Goal: Book appointment/travel/reservation

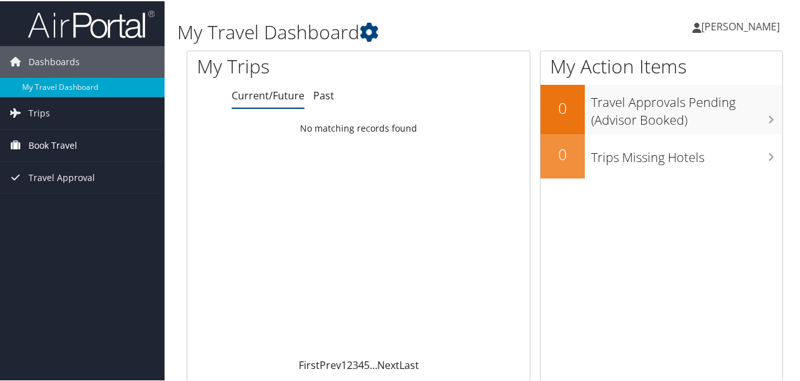
click at [51, 141] on span "Book Travel" at bounding box center [52, 144] width 49 height 32
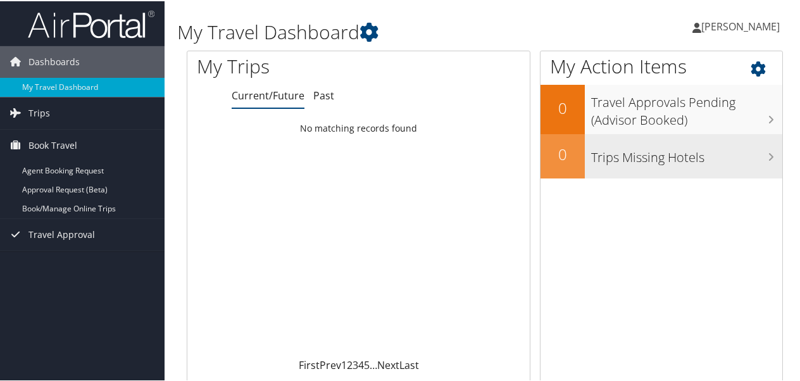
click at [642, 156] on h3 "Trips Missing Hotels" at bounding box center [686, 153] width 191 height 24
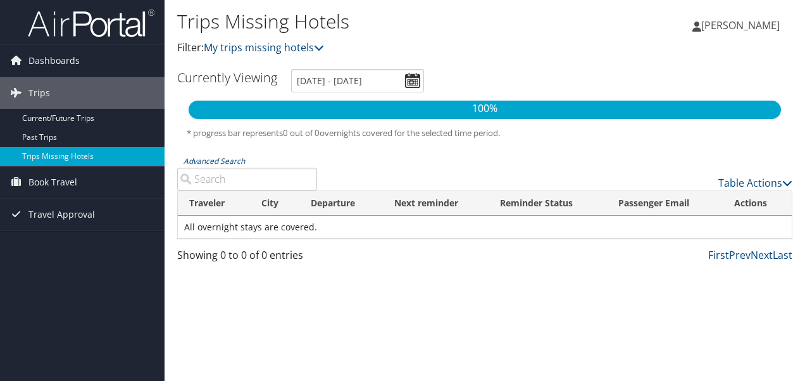
click at [227, 182] on input "Advanced Search" at bounding box center [247, 179] width 140 height 23
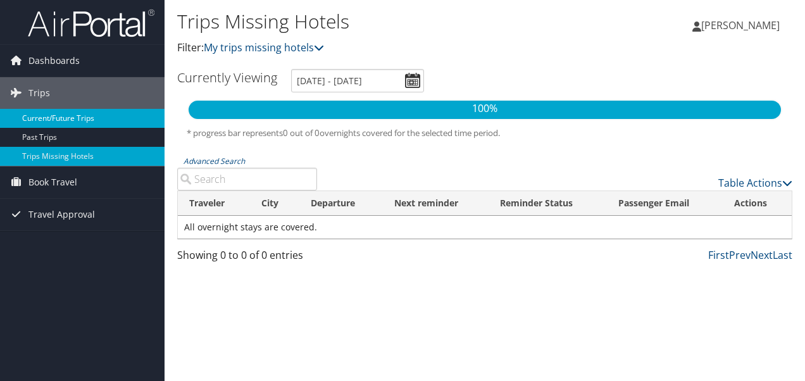
click at [85, 118] on link "Current/Future Trips" at bounding box center [82, 118] width 165 height 19
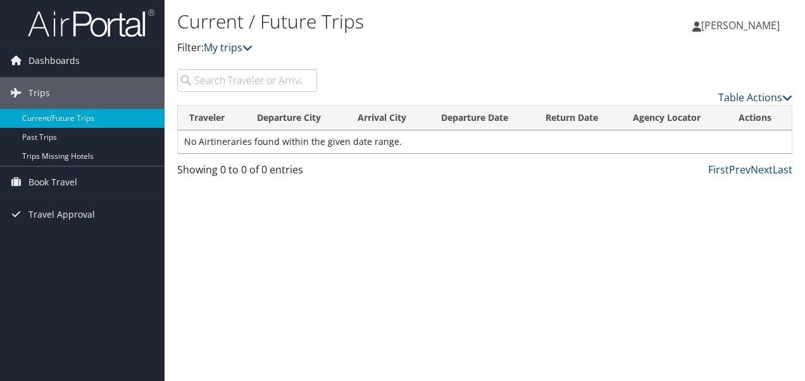
click at [214, 79] on input "search" at bounding box center [247, 80] width 140 height 23
click at [51, 56] on span "Dashboards" at bounding box center [53, 61] width 51 height 32
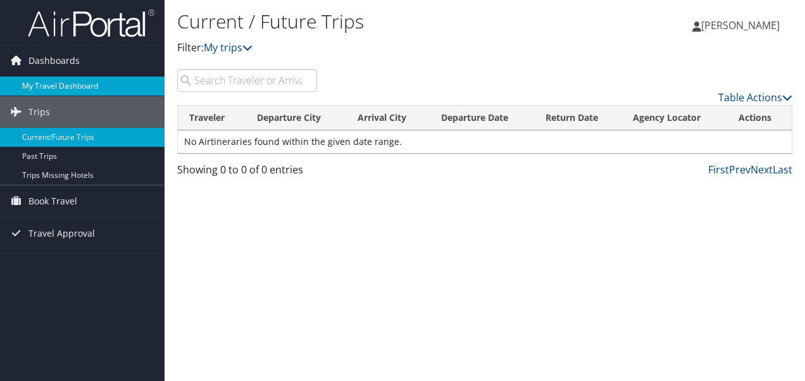
click at [46, 83] on link "My Travel Dashboard" at bounding box center [82, 86] width 165 height 19
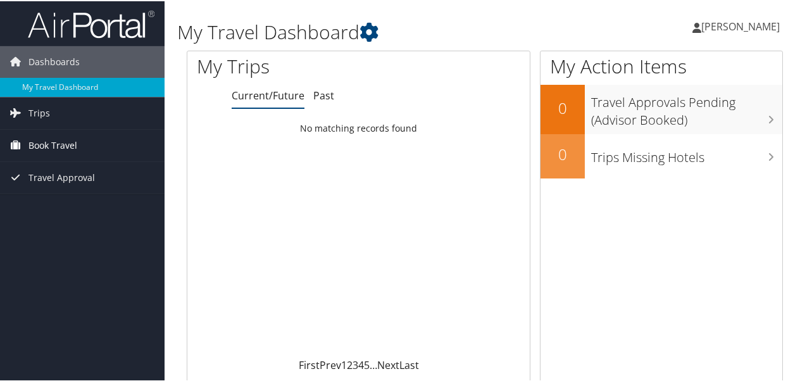
click at [49, 141] on span "Book Travel" at bounding box center [52, 144] width 49 height 32
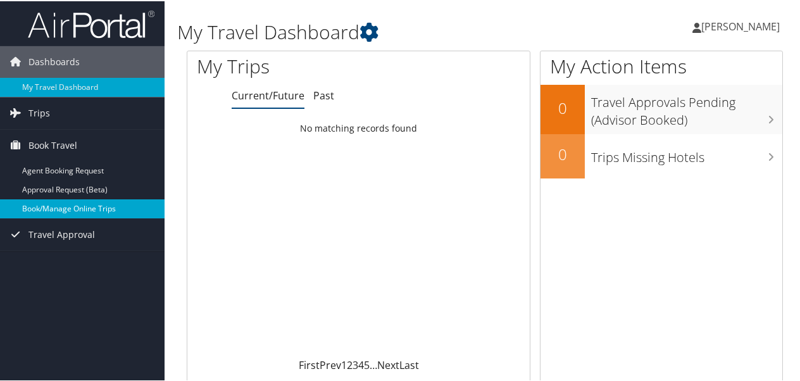
click at [46, 202] on link "Book/Manage Online Trips" at bounding box center [82, 207] width 165 height 19
